Goal: Transaction & Acquisition: Purchase product/service

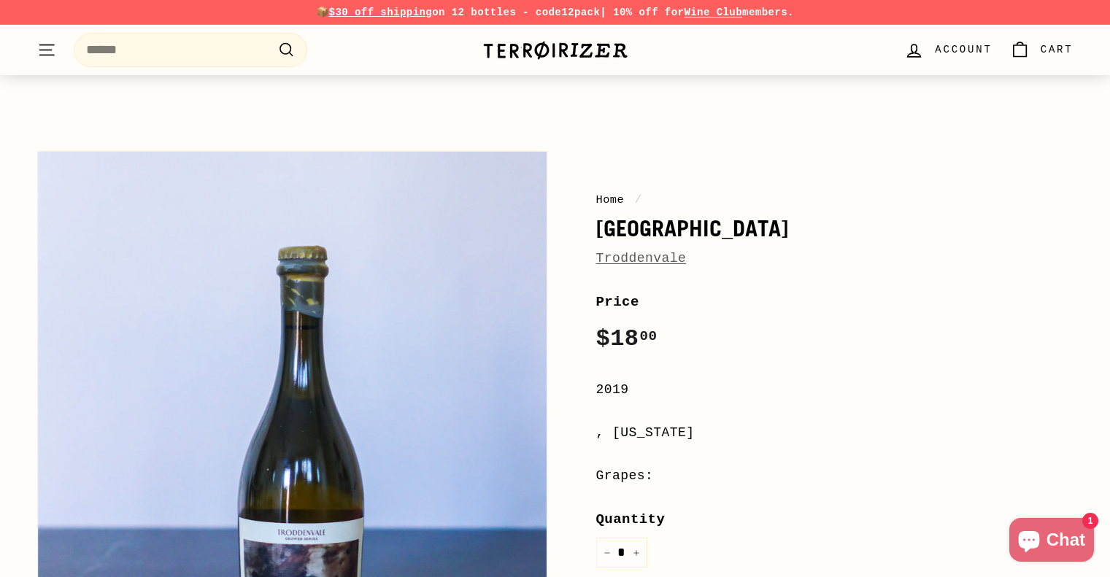
scroll to position [73, 0]
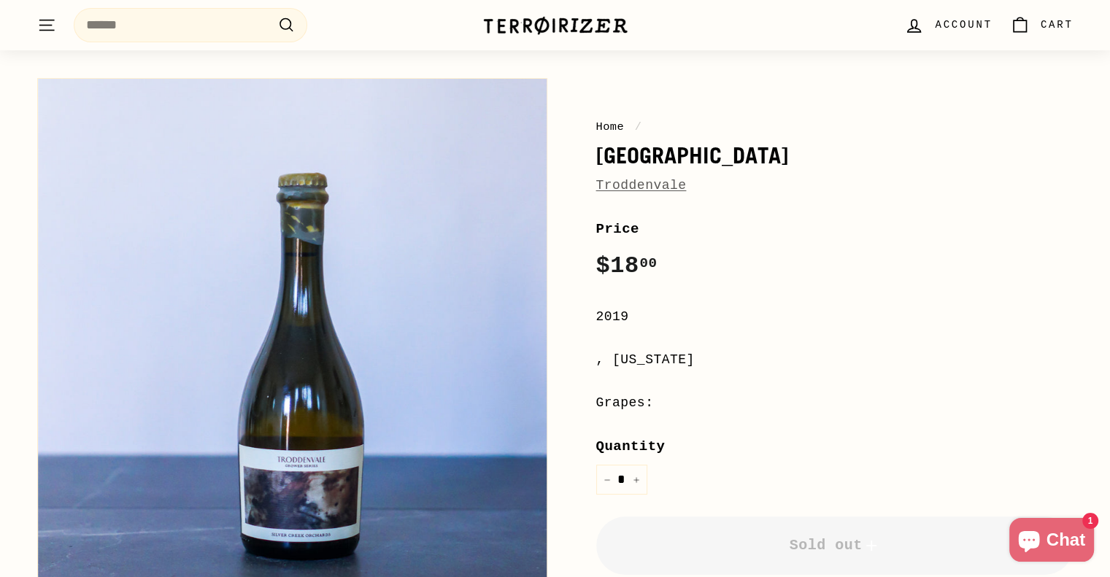
drag, startPoint x: 593, startPoint y: 151, endPoint x: 831, endPoint y: 164, distance: 237.6
click at [830, 164] on div "Home / [GEOGRAPHIC_DATA] [GEOGRAPHIC_DATA] Price Regular price $18 00 $18.00 / …" at bounding box center [818, 398] width 510 height 655
